Goal: Obtain resource: Obtain resource

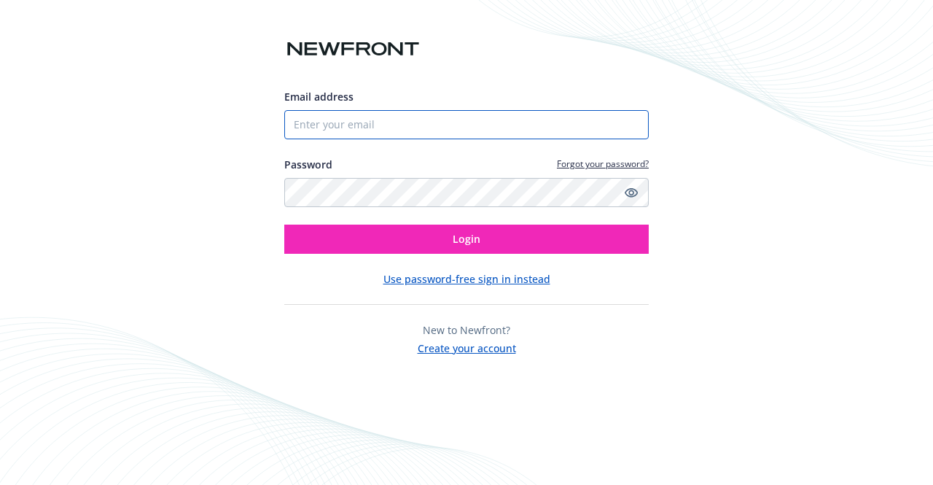
click at [354, 122] on input "Email address" at bounding box center [466, 124] width 364 height 29
type input "[PERSON_NAME][EMAIL_ADDRESS][DOMAIN_NAME]"
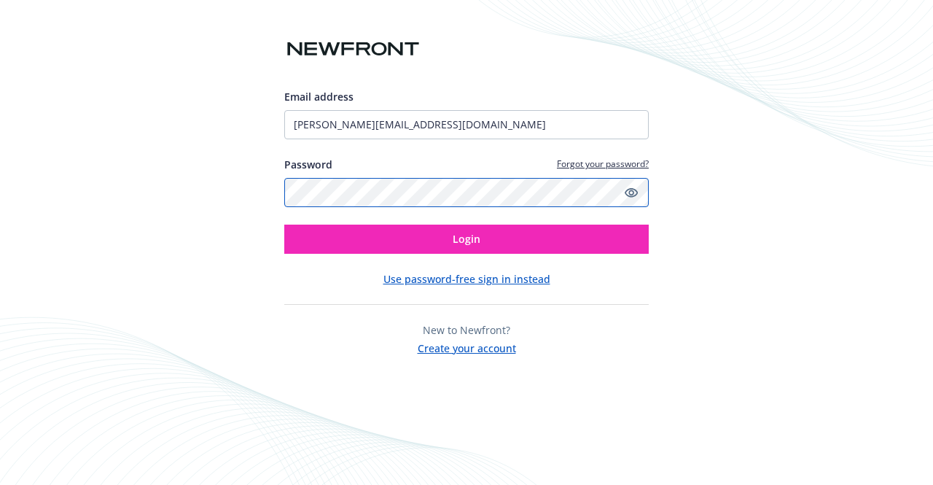
click at [284, 224] on button "Login" at bounding box center [466, 238] width 364 height 29
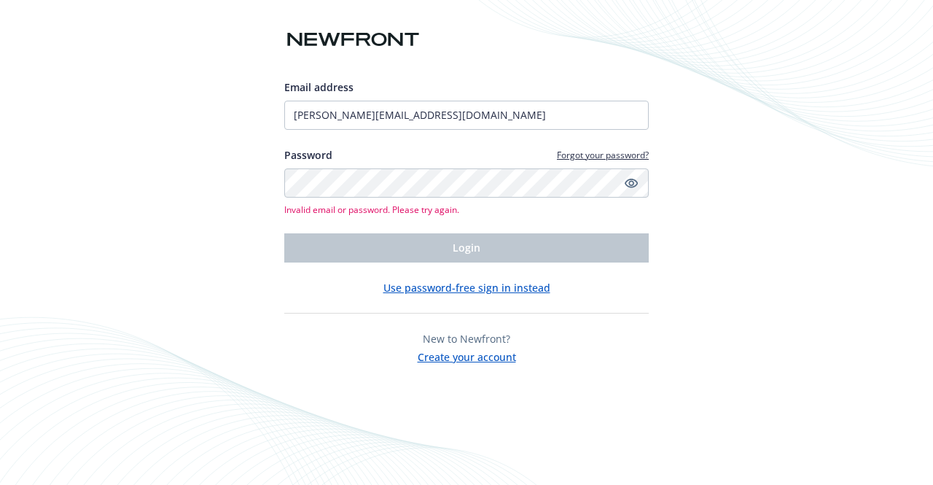
click at [421, 286] on button "Use password-free sign in instead" at bounding box center [466, 287] width 167 height 15
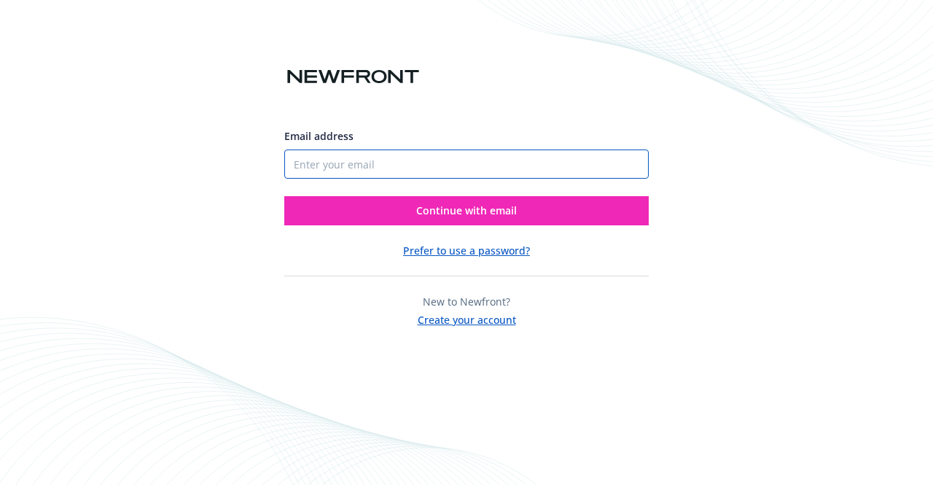
click at [348, 165] on input "Email address" at bounding box center [466, 163] width 364 height 29
type input "[PERSON_NAME][EMAIL_ADDRESS][DOMAIN_NAME]"
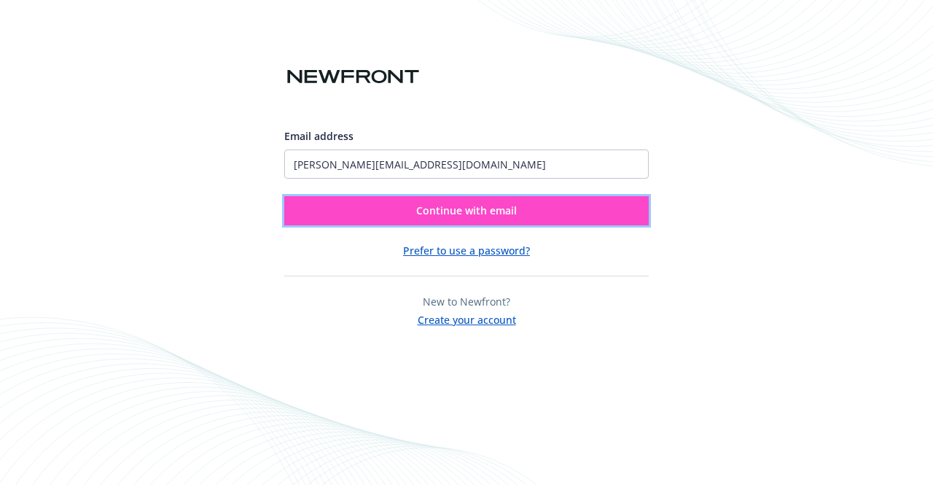
click at [341, 211] on button "Continue with email" at bounding box center [466, 210] width 364 height 29
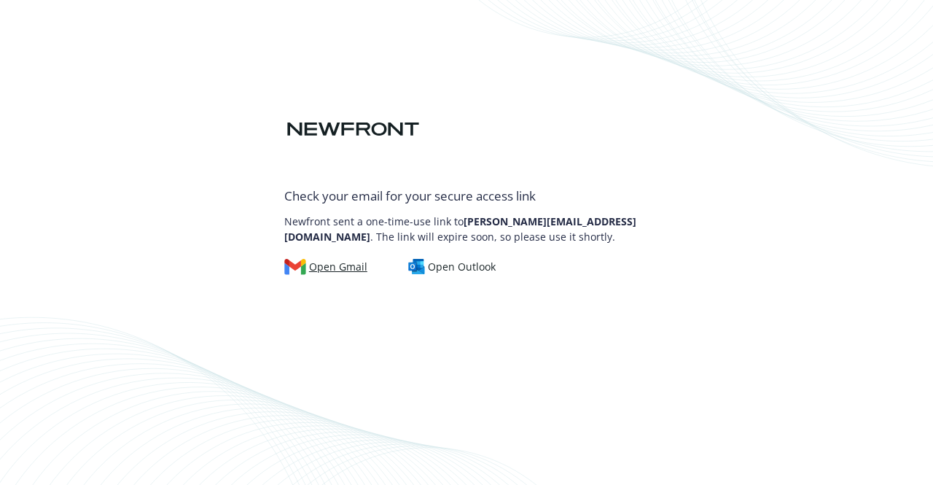
click at [344, 259] on div "Open Gmail" at bounding box center [325, 267] width 83 height 16
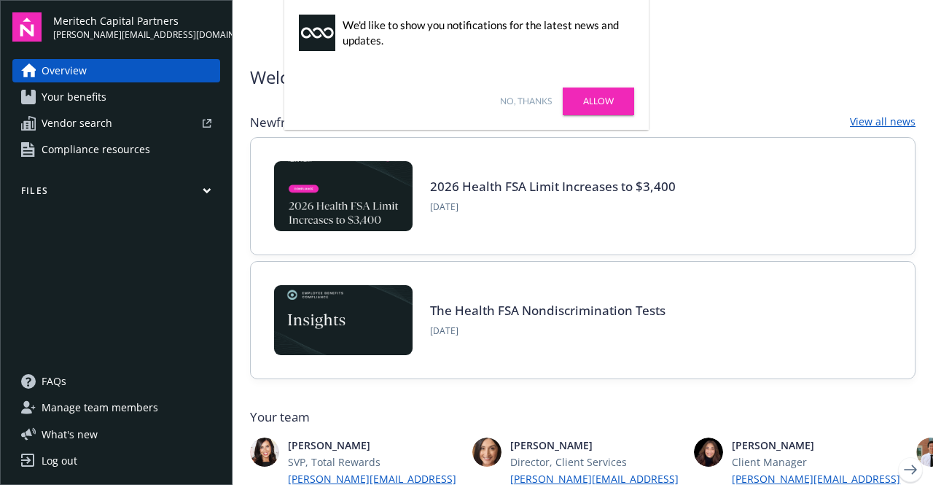
click at [590, 102] on link "Allow" at bounding box center [598, 101] width 71 height 28
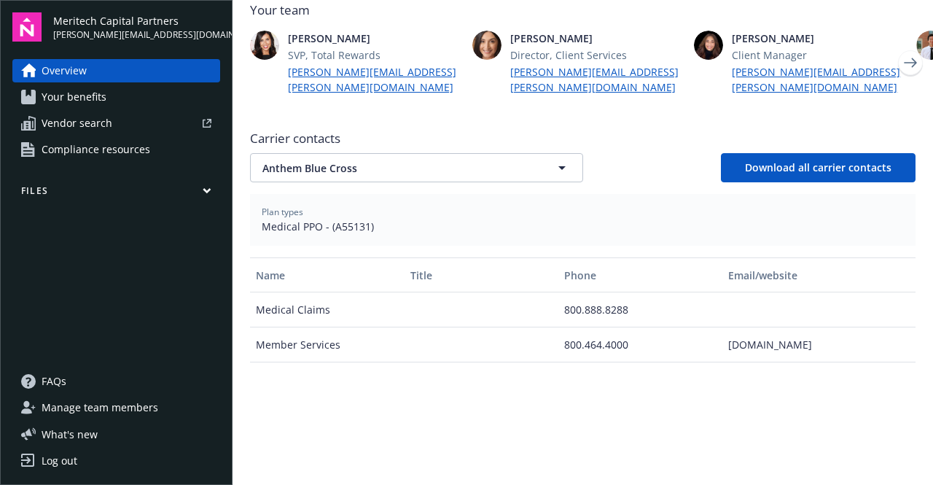
scroll to position [426, 0]
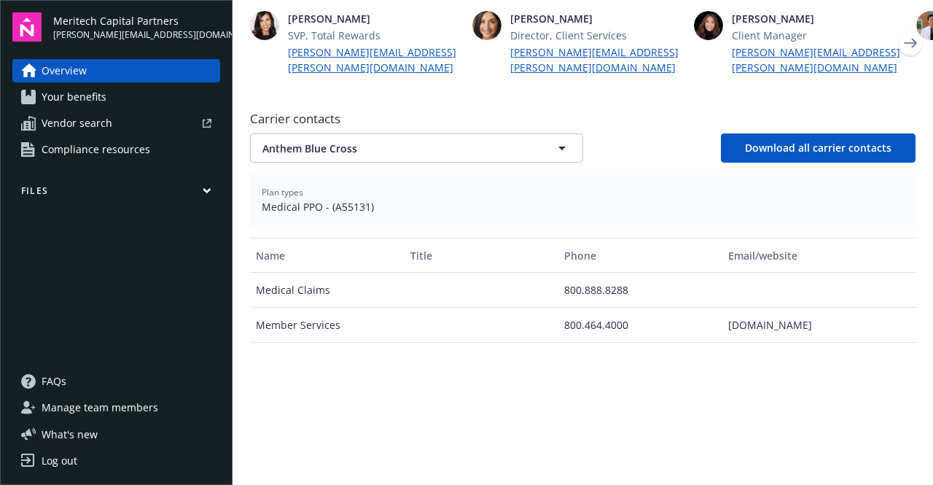
click at [35, 22] on img at bounding box center [26, 26] width 29 height 29
click at [83, 22] on span "Meritech Capital Partners" at bounding box center [136, 20] width 167 height 15
click at [59, 100] on span "Your benefits" at bounding box center [74, 96] width 65 height 23
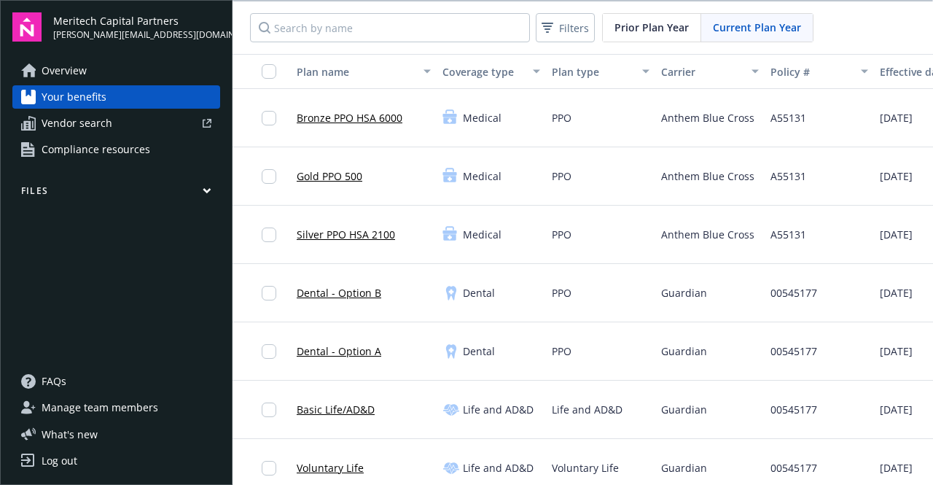
click at [48, 141] on span "Compliance resources" at bounding box center [96, 149] width 109 height 23
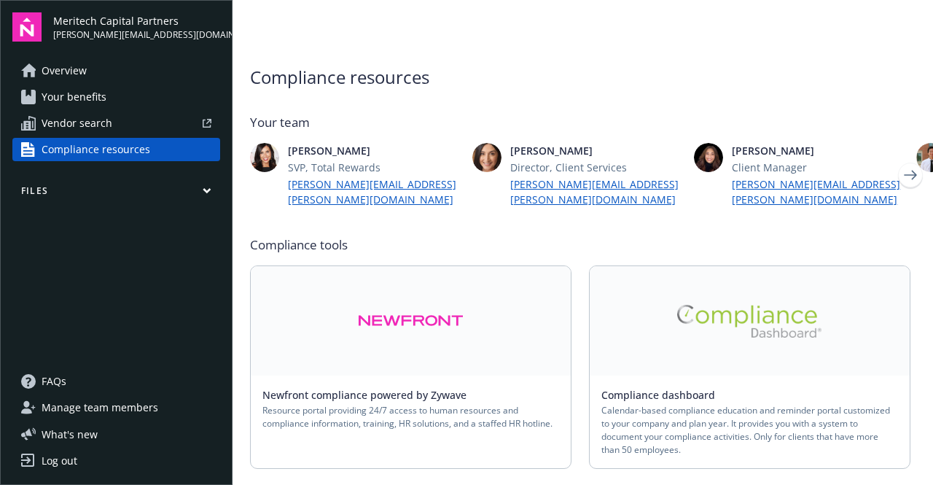
click at [176, 189] on button "Files" at bounding box center [116, 193] width 208 height 18
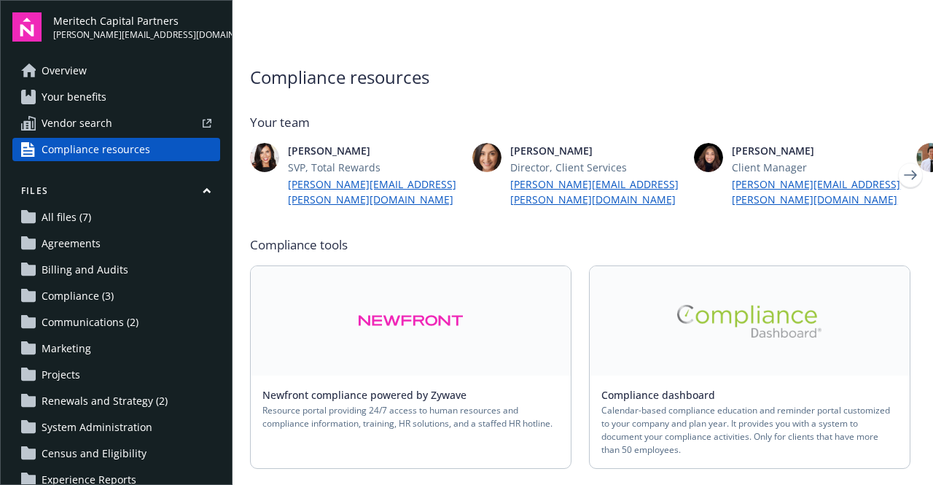
scroll to position [138, 0]
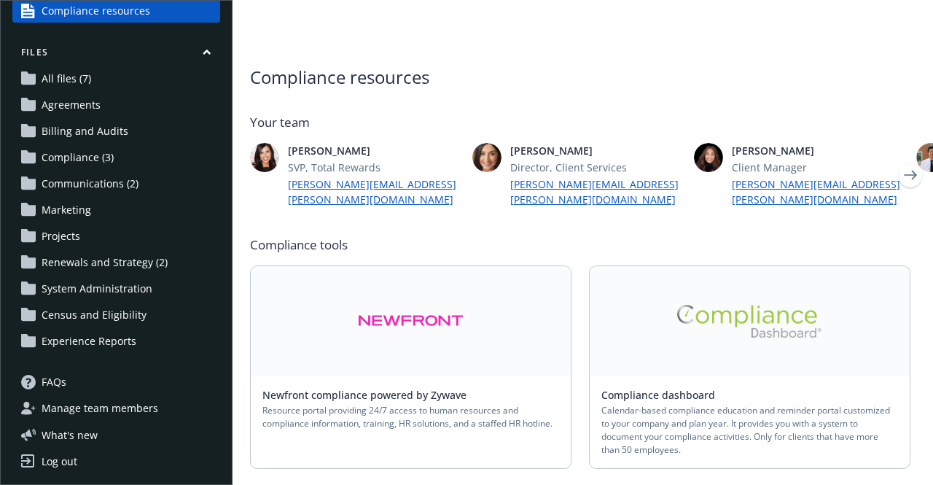
click at [80, 313] on span "Census and Eligibility" at bounding box center [94, 314] width 105 height 23
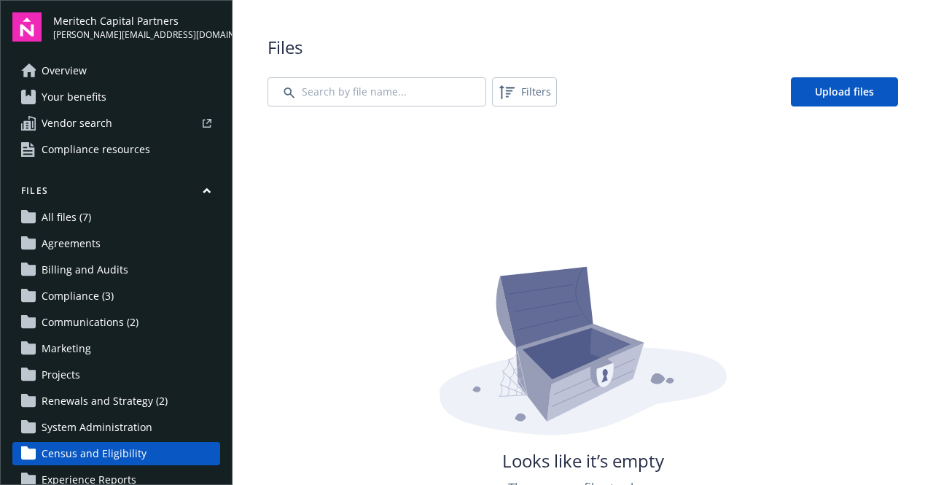
click at [187, 192] on button "Files" at bounding box center [116, 193] width 208 height 18
